Goal: Task Accomplishment & Management: Manage account settings

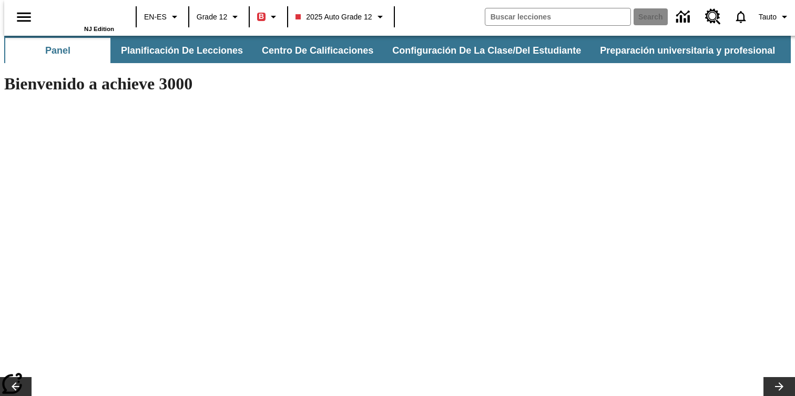
type input "-1"
click at [17, 22] on icon "Abrir el menú lateral" at bounding box center [24, 17] width 18 height 18
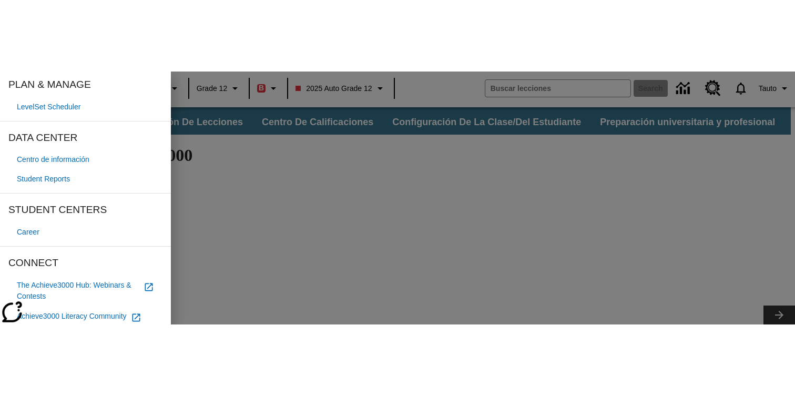
scroll to position [68, 0]
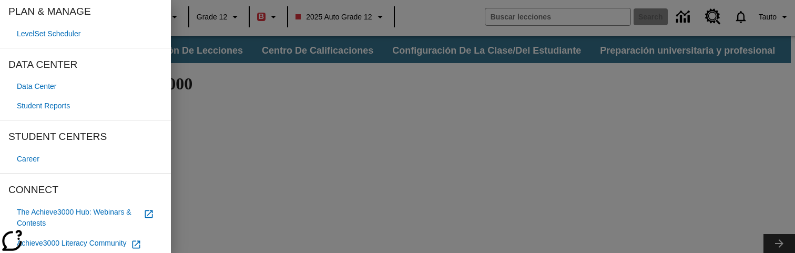
click at [414, 111] on div at bounding box center [397, 126] width 795 height 253
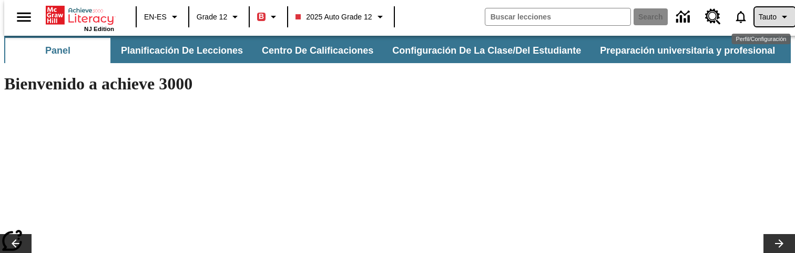
click at [761, 18] on span "Tauto" at bounding box center [767, 17] width 18 height 11
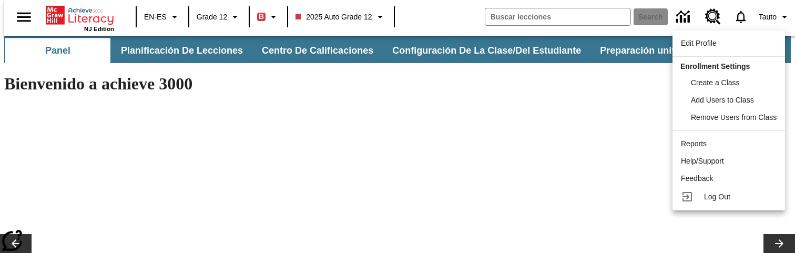
click at [323, 45] on div at bounding box center [397, 126] width 795 height 253
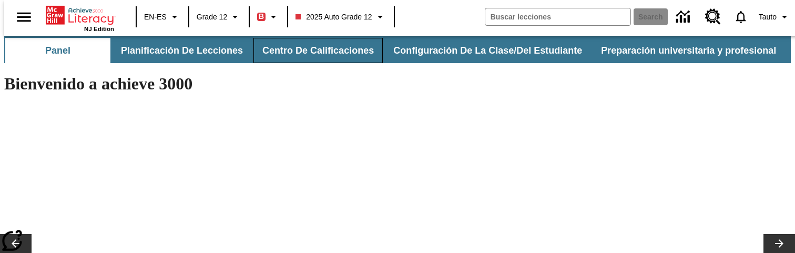
click at [322, 53] on button "Centro de calificaciones" at bounding box center [317, 50] width 129 height 25
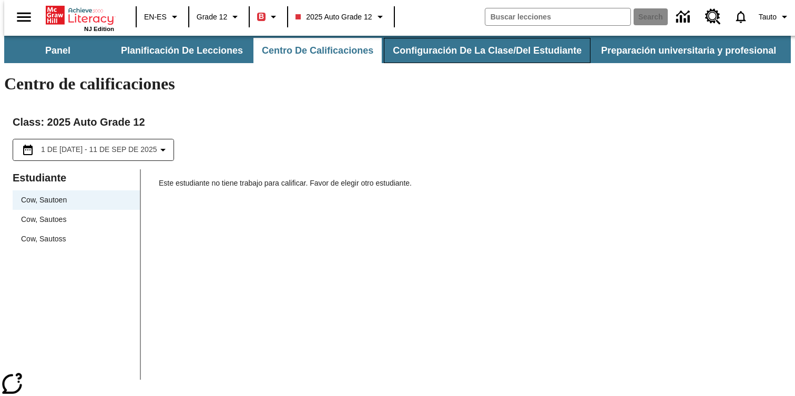
click at [447, 47] on button "Configuración de la clase/del estudiante" at bounding box center [487, 50] width 207 height 25
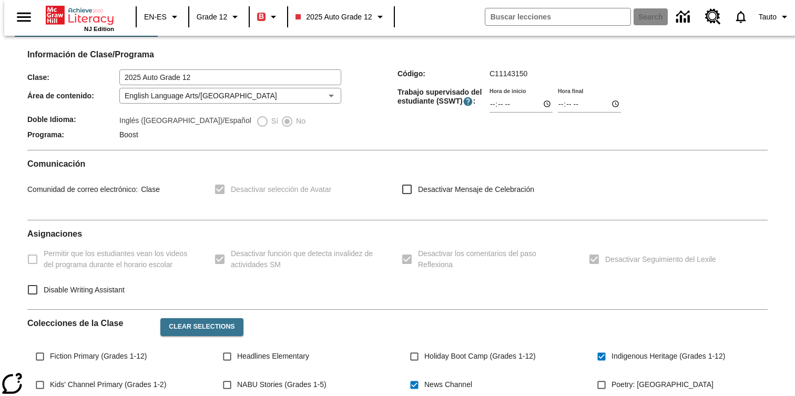
scroll to position [93, 0]
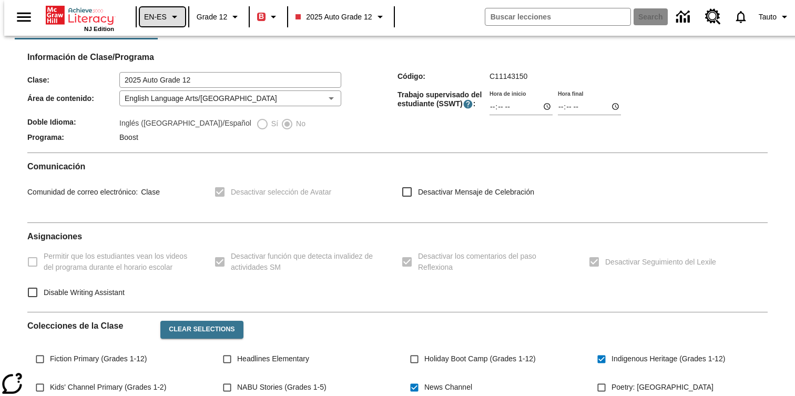
click at [168, 17] on icon "Language: EN-ES, Selecciona un idioma" at bounding box center [174, 17] width 13 height 13
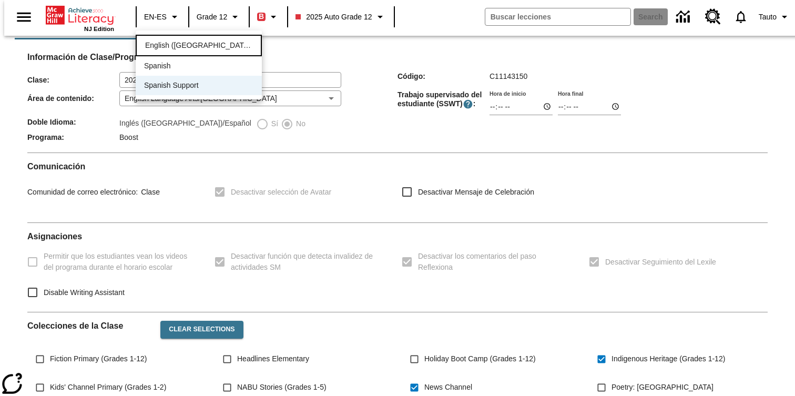
click at [175, 48] on span "English (US)" at bounding box center [198, 45] width 107 height 11
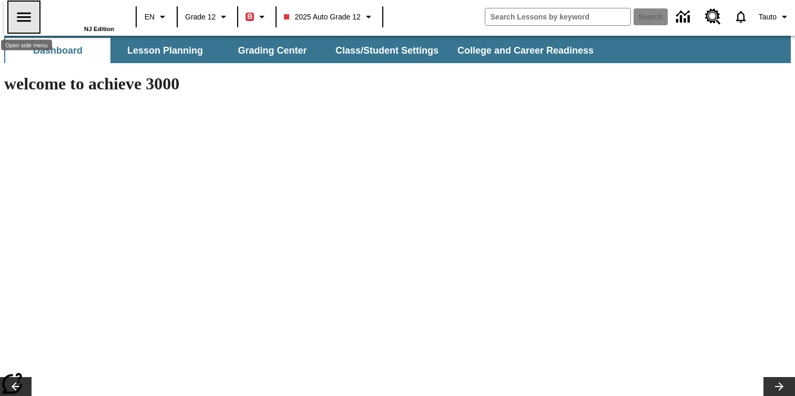
click at [21, 17] on icon "Open side menu" at bounding box center [24, 17] width 18 height 18
type input "-1"
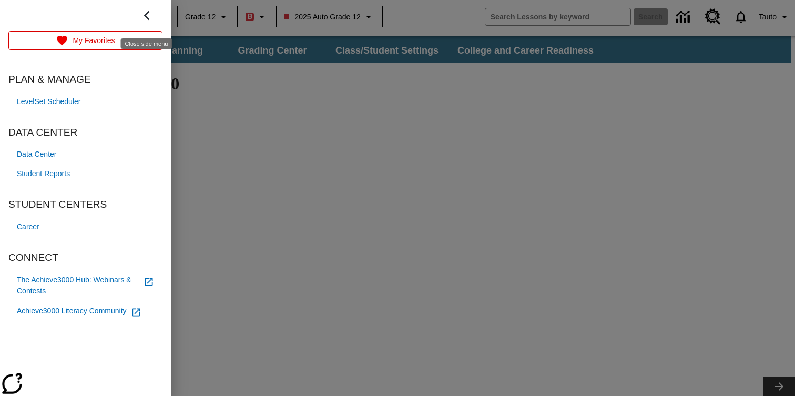
click at [141, 12] on icon "Close side menu" at bounding box center [147, 15] width 18 height 18
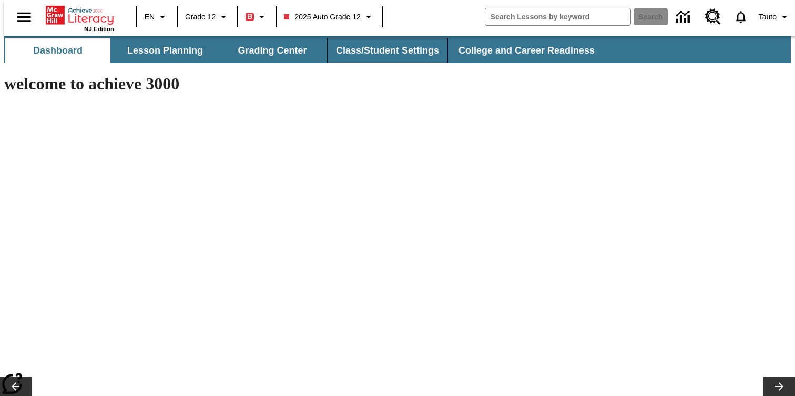
click at [409, 47] on button "Class/Student Settings" at bounding box center [387, 50] width 121 height 25
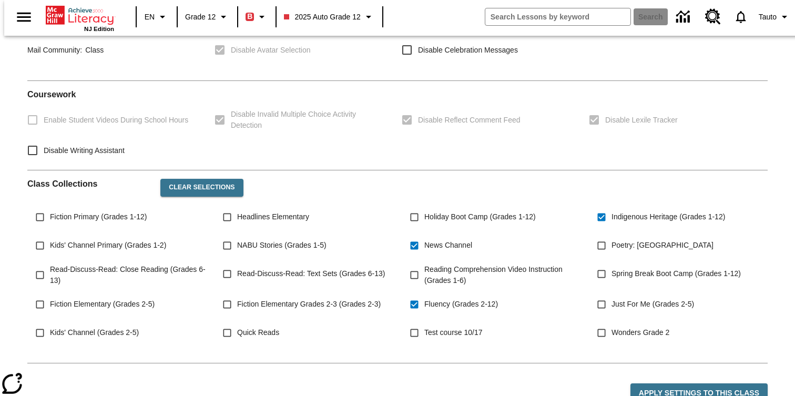
scroll to position [236, 0]
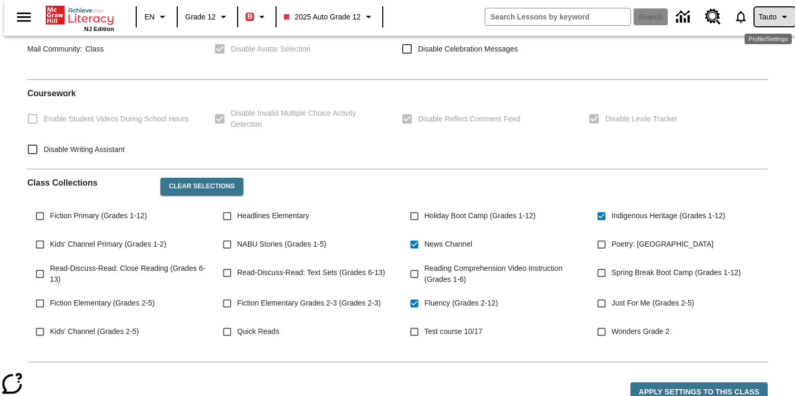
click at [754, 22] on button "Tauto" at bounding box center [774, 16] width 40 height 19
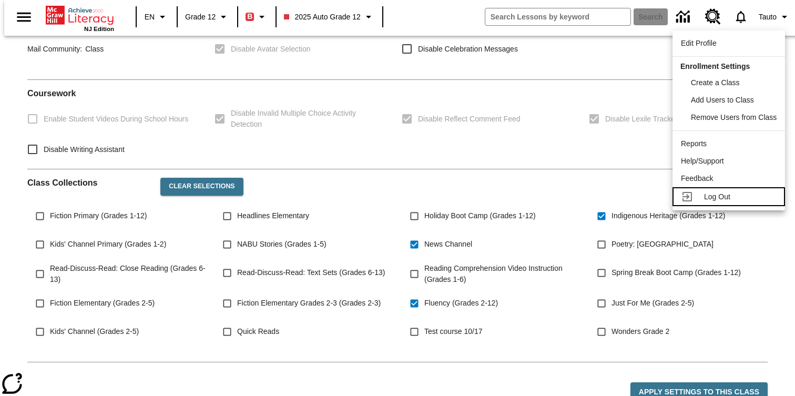
click at [735, 200] on div "Log Out" at bounding box center [740, 196] width 73 height 11
